Goal: Browse casually: Explore the website without a specific task or goal

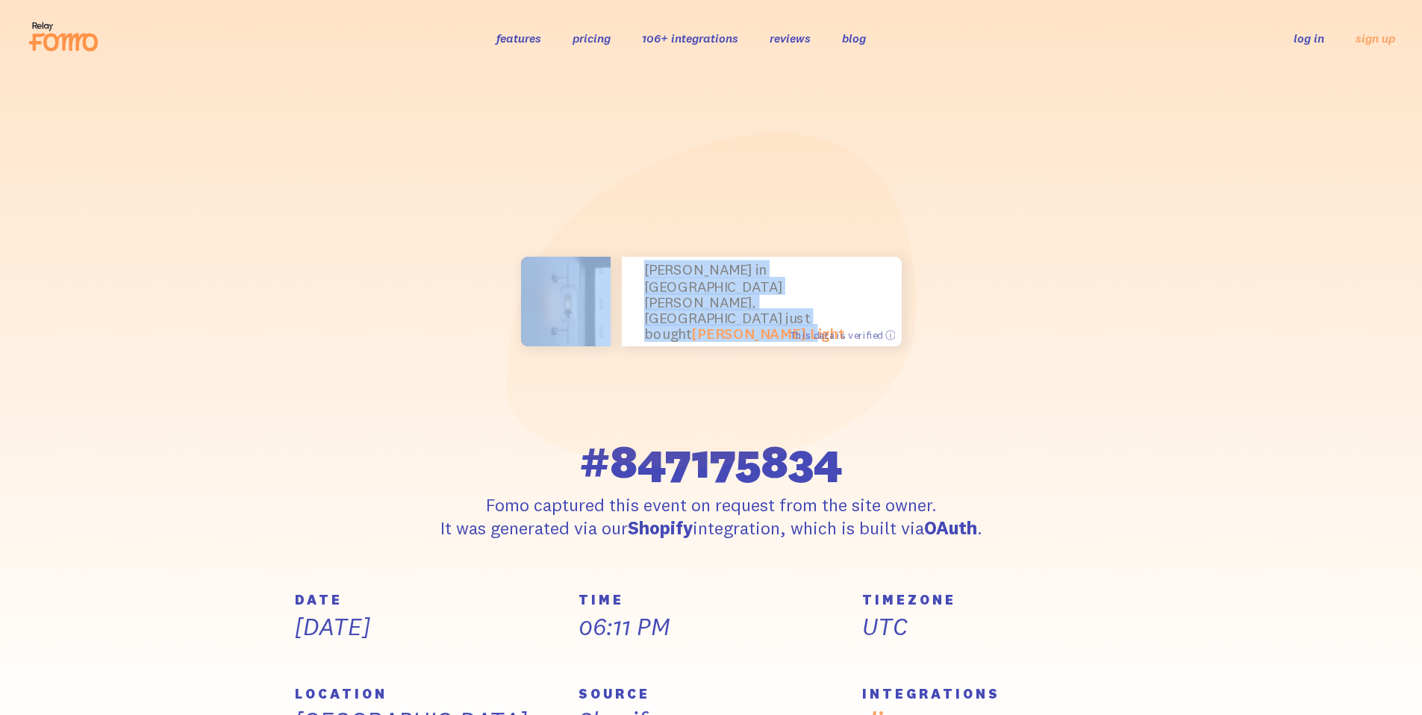
drag, startPoint x: 513, startPoint y: 289, endPoint x: 896, endPoint y: 323, distance: 384.5
click at [896, 323] on div "[PERSON_NAME] in [GEOGRAPHIC_DATA][PERSON_NAME], [GEOGRAPHIC_DATA] just bought …" at bounding box center [711, 302] width 549 height 344
click at [926, 323] on div "[PERSON_NAME] in [GEOGRAPHIC_DATA][PERSON_NAME], [GEOGRAPHIC_DATA] just bought …" at bounding box center [711, 302] width 549 height 344
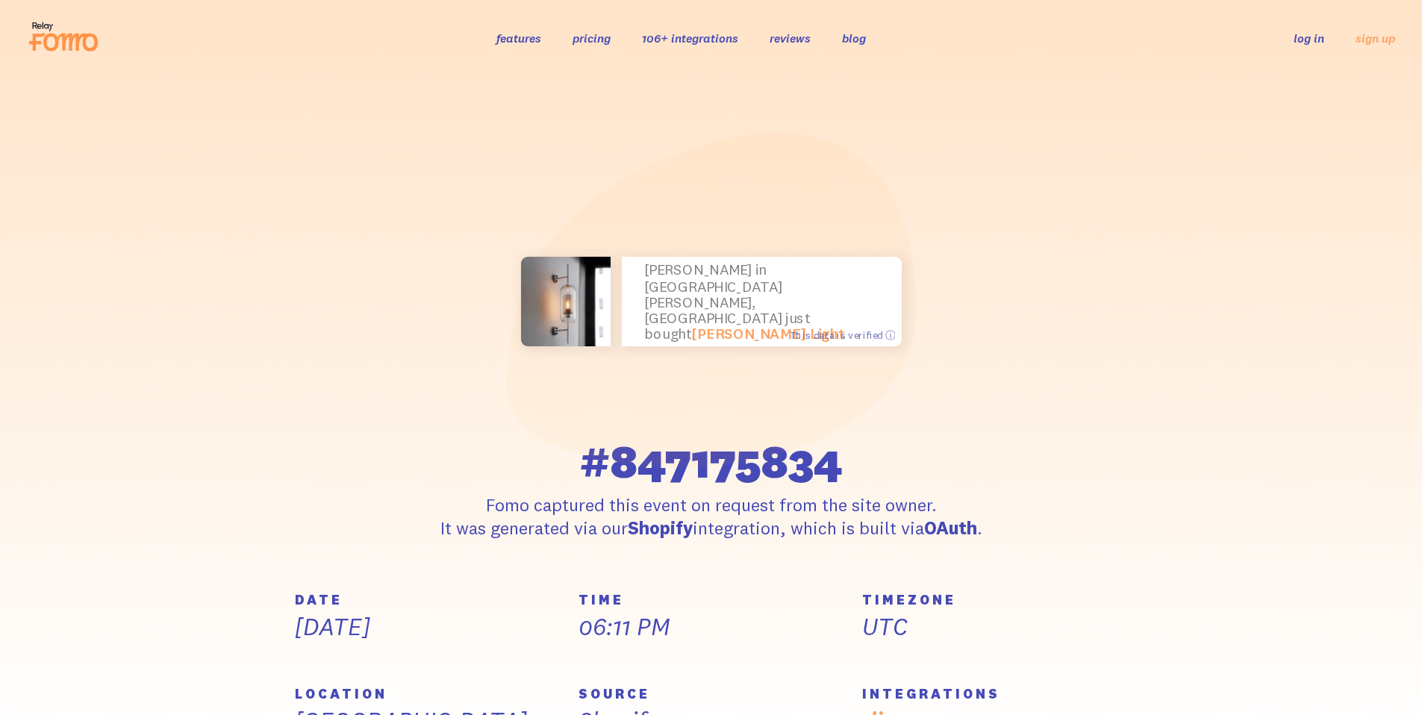
drag, startPoint x: 707, startPoint y: 305, endPoint x: 503, endPoint y: 292, distance: 204.2
click at [503, 292] on div "[PERSON_NAME] in [GEOGRAPHIC_DATA][PERSON_NAME], [GEOGRAPHIC_DATA] just bought …" at bounding box center [711, 335] width 851 height 410
click at [503, 291] on div "[PERSON_NAME] in [GEOGRAPHIC_DATA][PERSON_NAME], [GEOGRAPHIC_DATA] just bought …" at bounding box center [711, 302] width 549 height 344
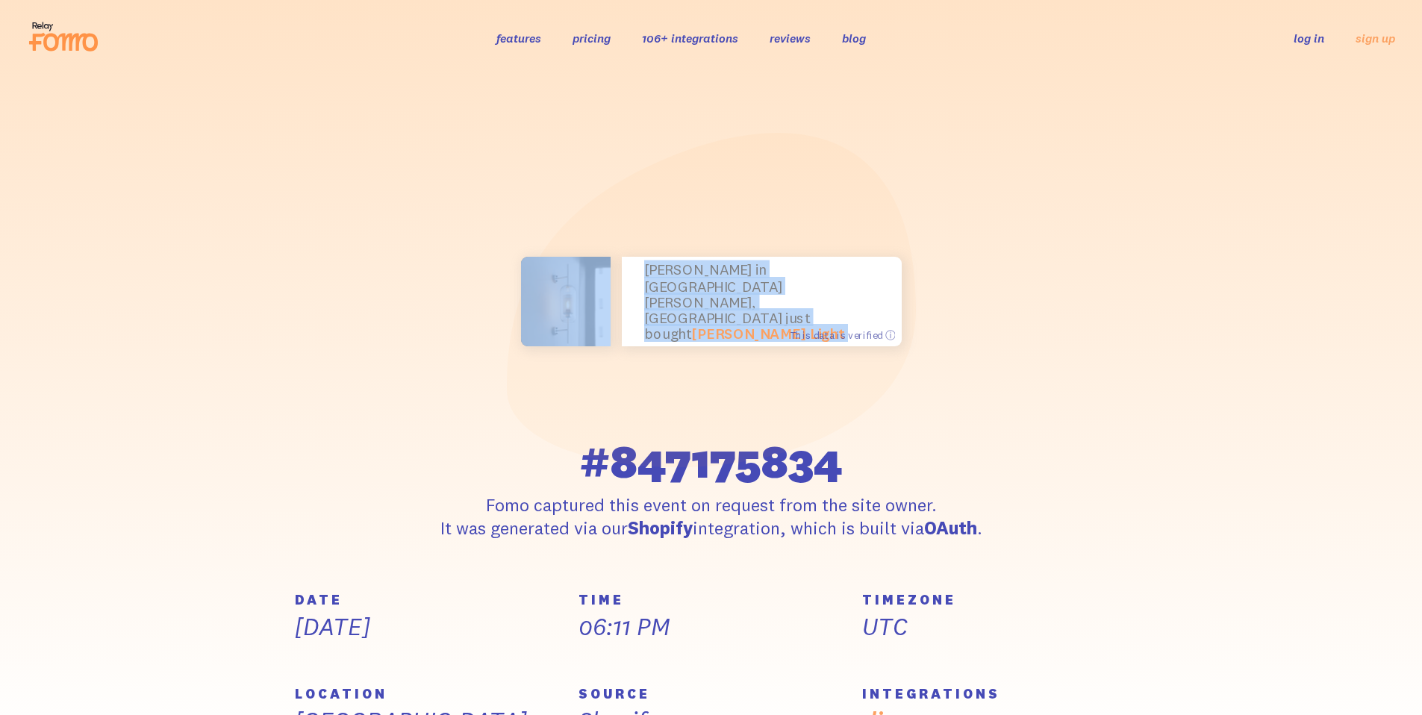
drag, startPoint x: 503, startPoint y: 291, endPoint x: 856, endPoint y: 312, distance: 353.0
click at [855, 312] on div "[PERSON_NAME] in [GEOGRAPHIC_DATA][PERSON_NAME], [GEOGRAPHIC_DATA] just bought …" at bounding box center [711, 302] width 549 height 344
click at [856, 312] on p "[PERSON_NAME] in [GEOGRAPHIC_DATA][PERSON_NAME], [GEOGRAPHIC_DATA] just bought …" at bounding box center [761, 302] width 235 height 80
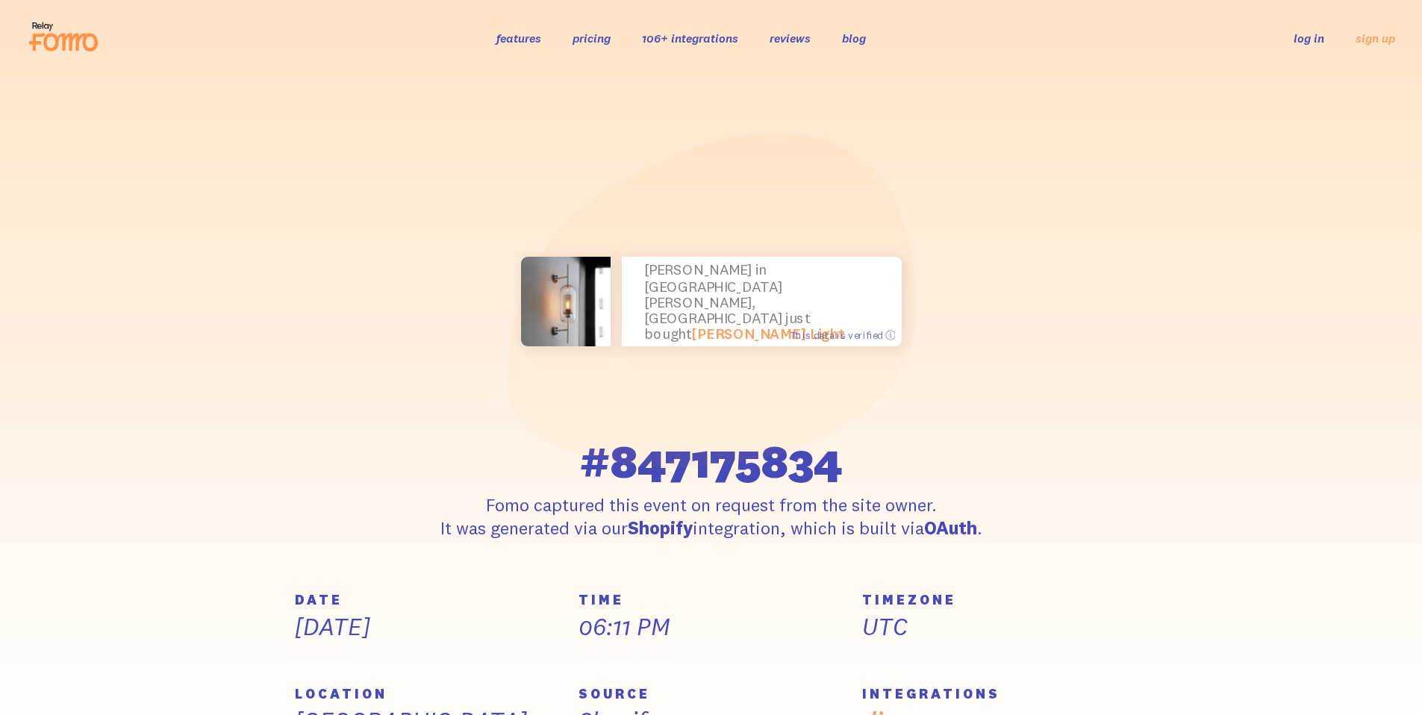
drag, startPoint x: 700, startPoint y: 298, endPoint x: 369, endPoint y: 290, distance: 331.6
click at [368, 291] on div "[PERSON_NAME] in [GEOGRAPHIC_DATA][PERSON_NAME], [GEOGRAPHIC_DATA] just bought …" at bounding box center [711, 335] width 851 height 410
drag, startPoint x: 370, startPoint y: 290, endPoint x: 405, endPoint y: 289, distance: 35.1
click at [370, 290] on div "[PERSON_NAME] in [GEOGRAPHIC_DATA][PERSON_NAME], [GEOGRAPHIC_DATA] just bought …" at bounding box center [711, 335] width 851 height 410
drag, startPoint x: 479, startPoint y: 293, endPoint x: 1040, endPoint y: 331, distance: 562.7
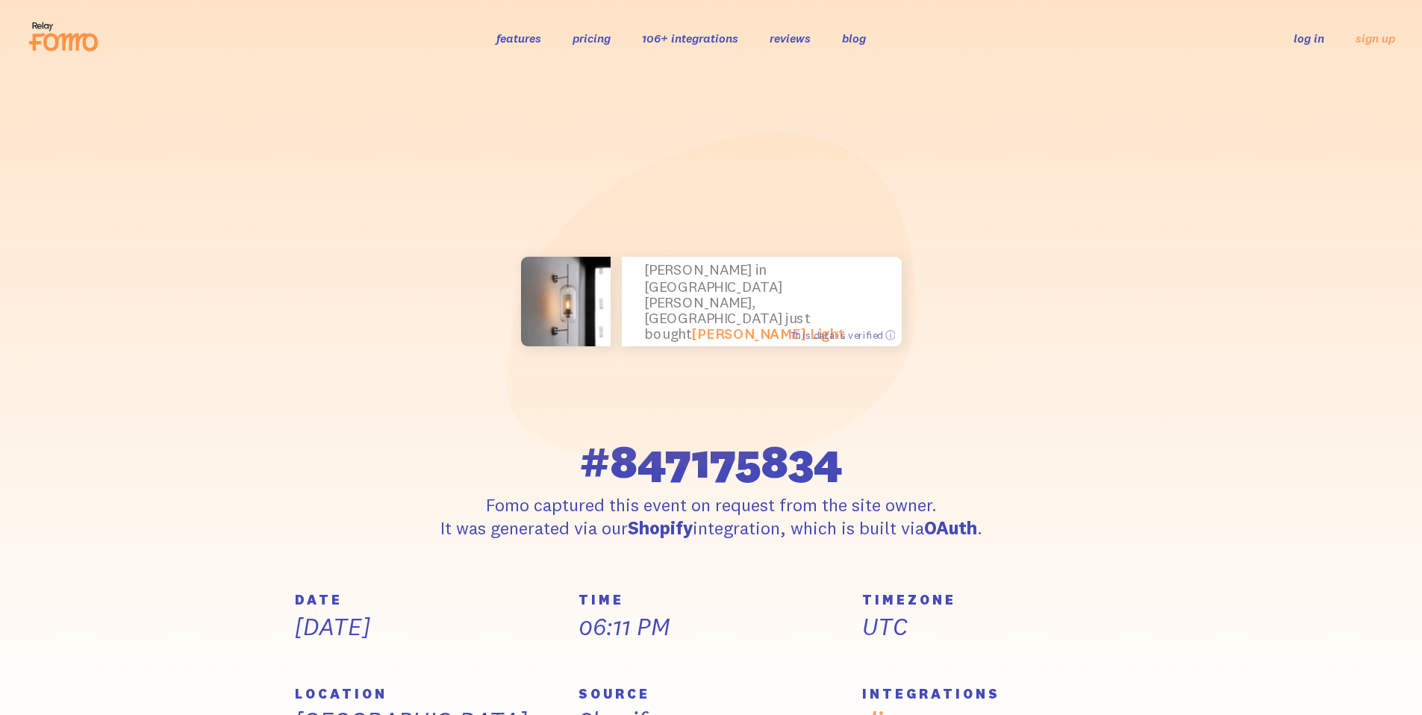
click at [1040, 331] on div "[PERSON_NAME] in [GEOGRAPHIC_DATA][PERSON_NAME], [GEOGRAPHIC_DATA] just bought …" at bounding box center [711, 335] width 851 height 410
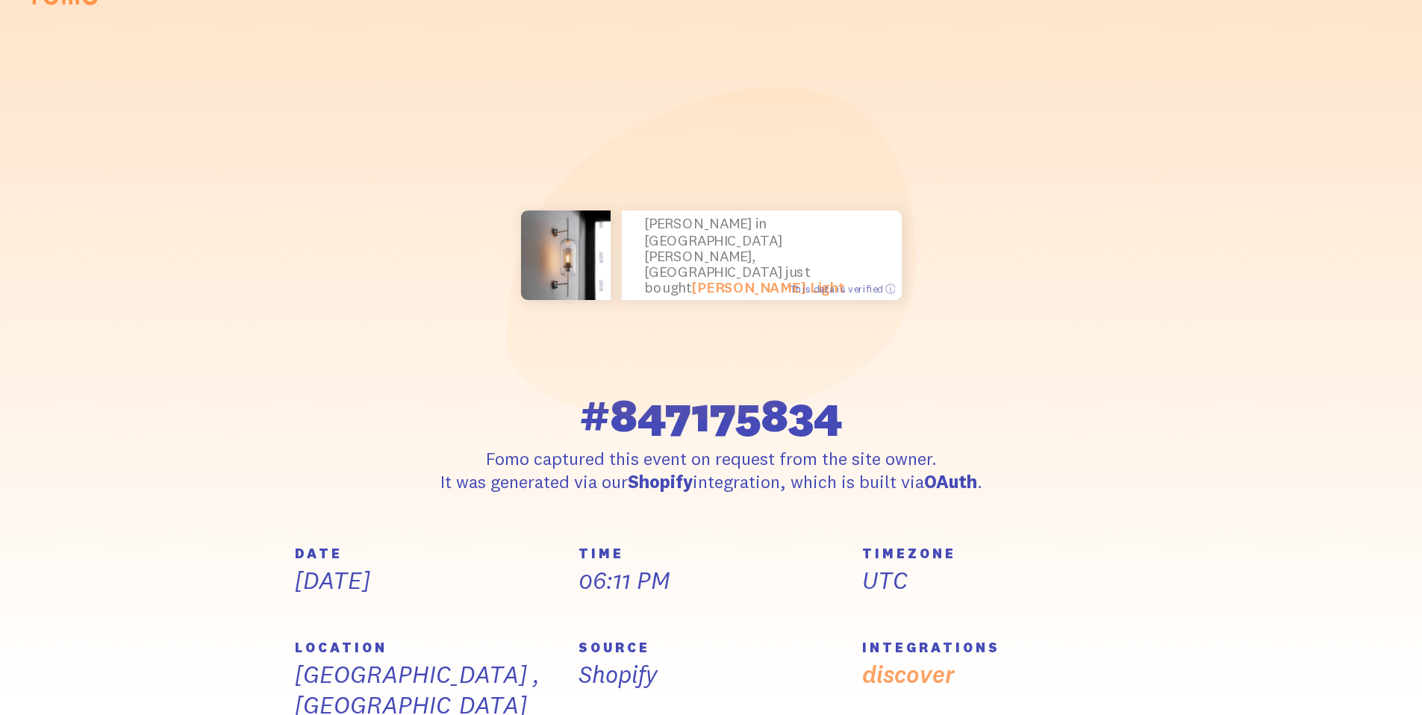
drag, startPoint x: 827, startPoint y: 480, endPoint x: 547, endPoint y: 474, distance: 280.8
click at [547, 474] on p "Fomo captured this event on request from the site owner. It was generated via o…" at bounding box center [711, 470] width 549 height 46
drag, startPoint x: 547, startPoint y: 474, endPoint x: 763, endPoint y: 529, distance: 223.3
click at [552, 482] on p "Fomo captured this event on request from the site owner. It was generated via o…" at bounding box center [711, 470] width 549 height 46
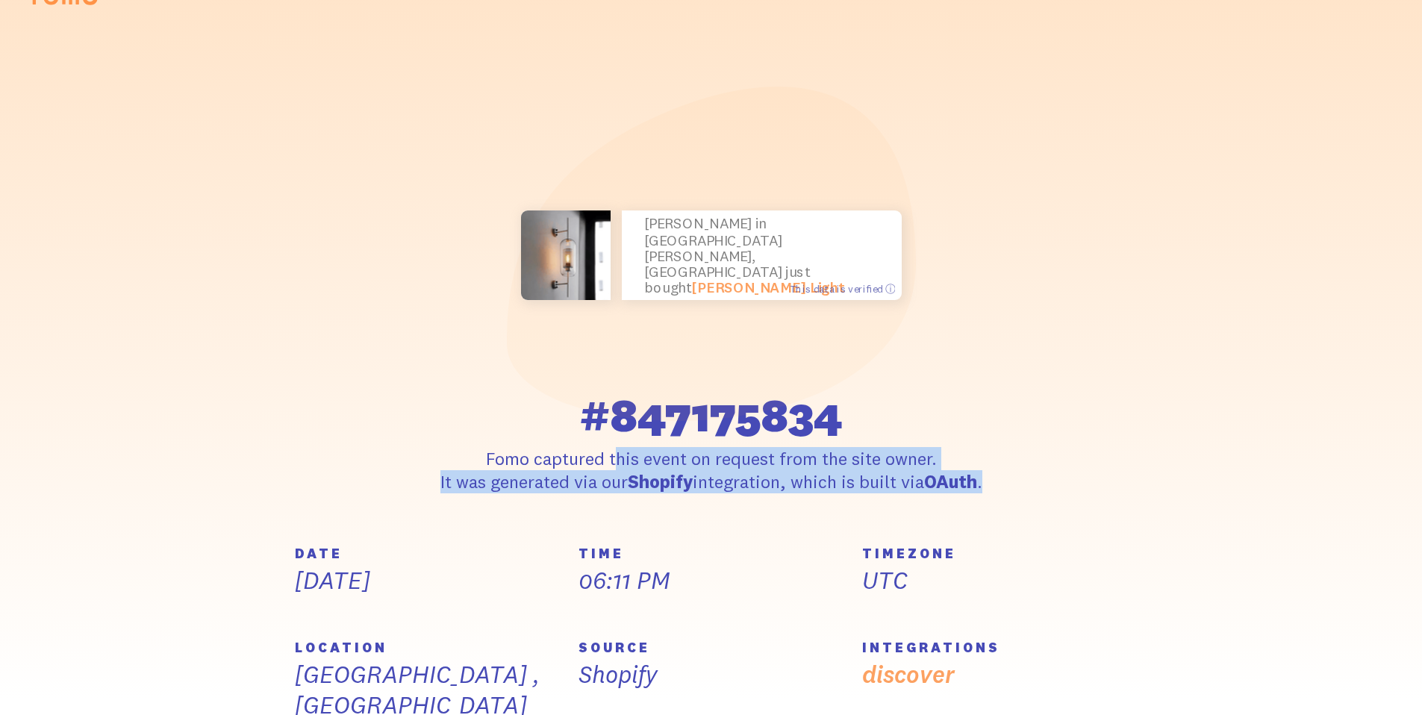
drag, startPoint x: 822, startPoint y: 526, endPoint x: 455, endPoint y: 453, distance: 373.8
click at [456, 453] on section "[PERSON_NAME] in [GEOGRAPHIC_DATA][PERSON_NAME], [GEOGRAPHIC_DATA] just bought …" at bounding box center [711, 288] width 1422 height 517
click at [452, 453] on p "Fomo captured this event on request from the site owner. It was generated via o…" at bounding box center [711, 470] width 549 height 46
drag, startPoint x: 547, startPoint y: 465, endPoint x: 916, endPoint y: 509, distance: 371.4
click at [916, 493] on p "Fomo captured this event on request from the site owner. It was generated via o…" at bounding box center [711, 470] width 549 height 46
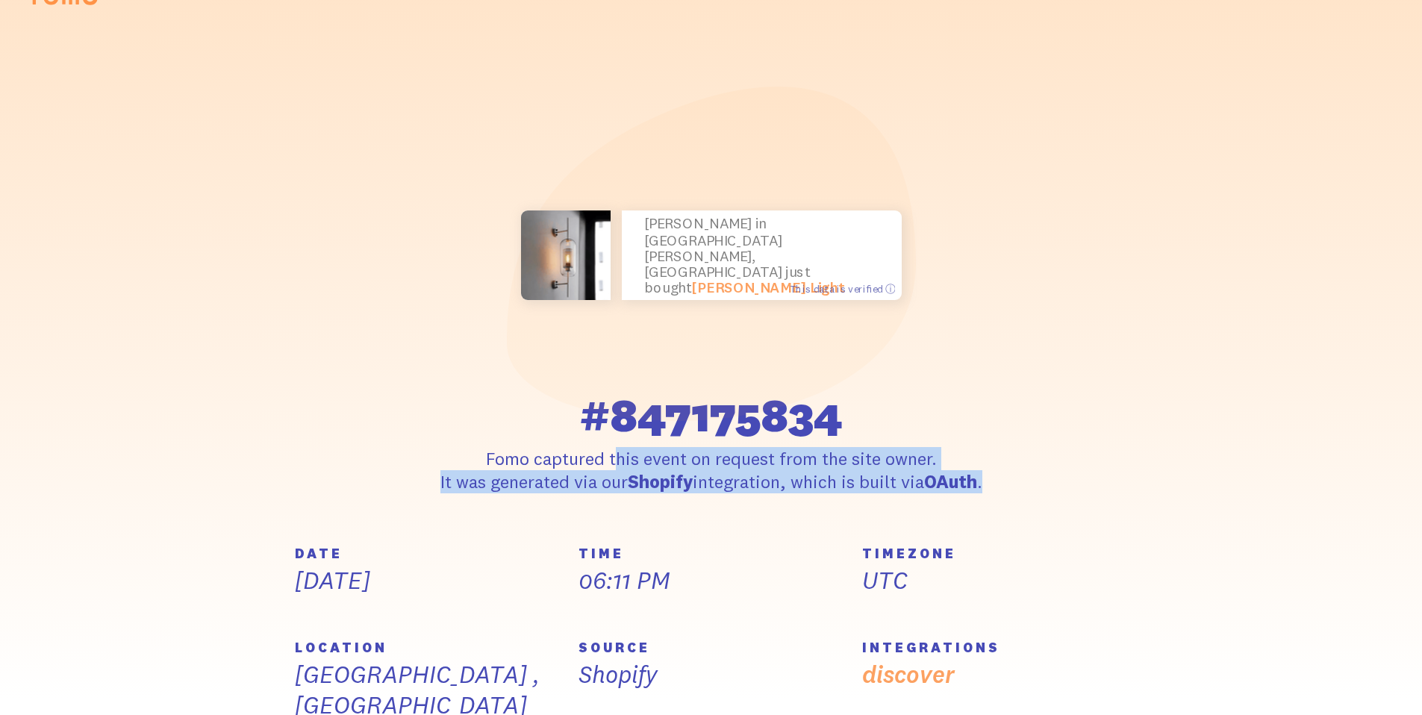
click at [916, 493] on p "Fomo captured this event on request from the site owner. It was generated via o…" at bounding box center [711, 470] width 549 height 46
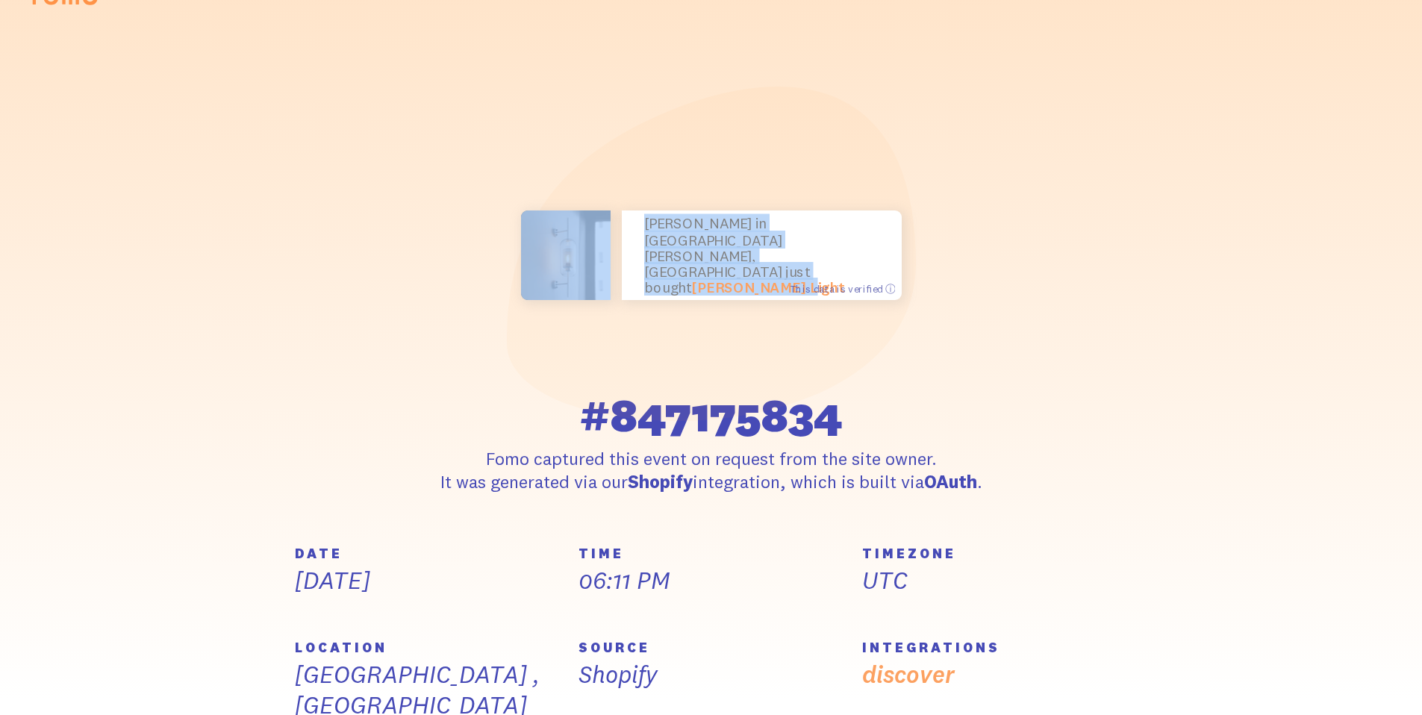
drag, startPoint x: 884, startPoint y: 422, endPoint x: 498, endPoint y: 410, distance: 386.2
click at [498, 410] on div "[PERSON_NAME] in [GEOGRAPHIC_DATA][PERSON_NAME], [GEOGRAPHIC_DATA] just bought …" at bounding box center [711, 256] width 549 height 344
drag, startPoint x: 616, startPoint y: 417, endPoint x: 935, endPoint y: 426, distance: 319.7
click at [897, 432] on div "[PERSON_NAME] in [GEOGRAPHIC_DATA][PERSON_NAME], [GEOGRAPHIC_DATA] just bought …" at bounding box center [711, 289] width 549 height 410
click at [935, 426] on div "[PERSON_NAME] in [GEOGRAPHIC_DATA][PERSON_NAME], [GEOGRAPHIC_DATA] just bought …" at bounding box center [711, 256] width 549 height 344
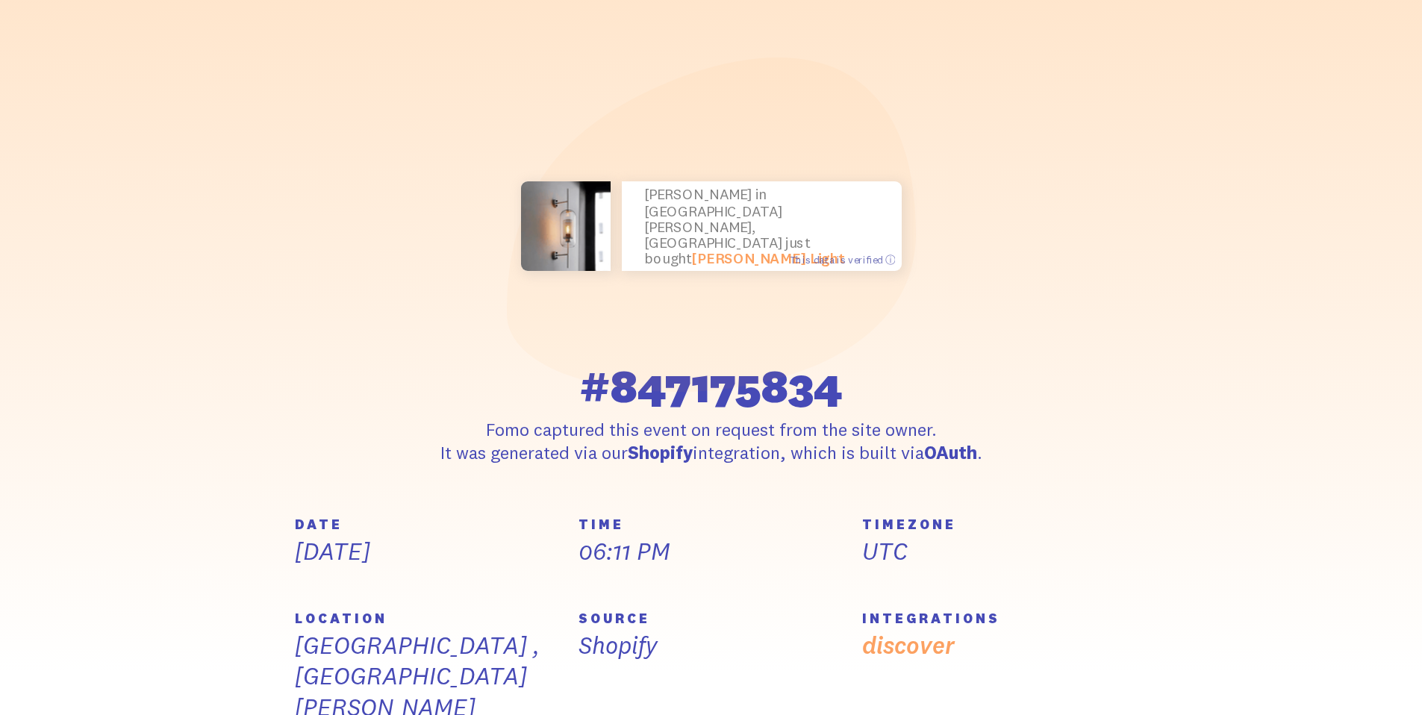
scroll to position [0, 0]
